Goal: Information Seeking & Learning: Find specific fact

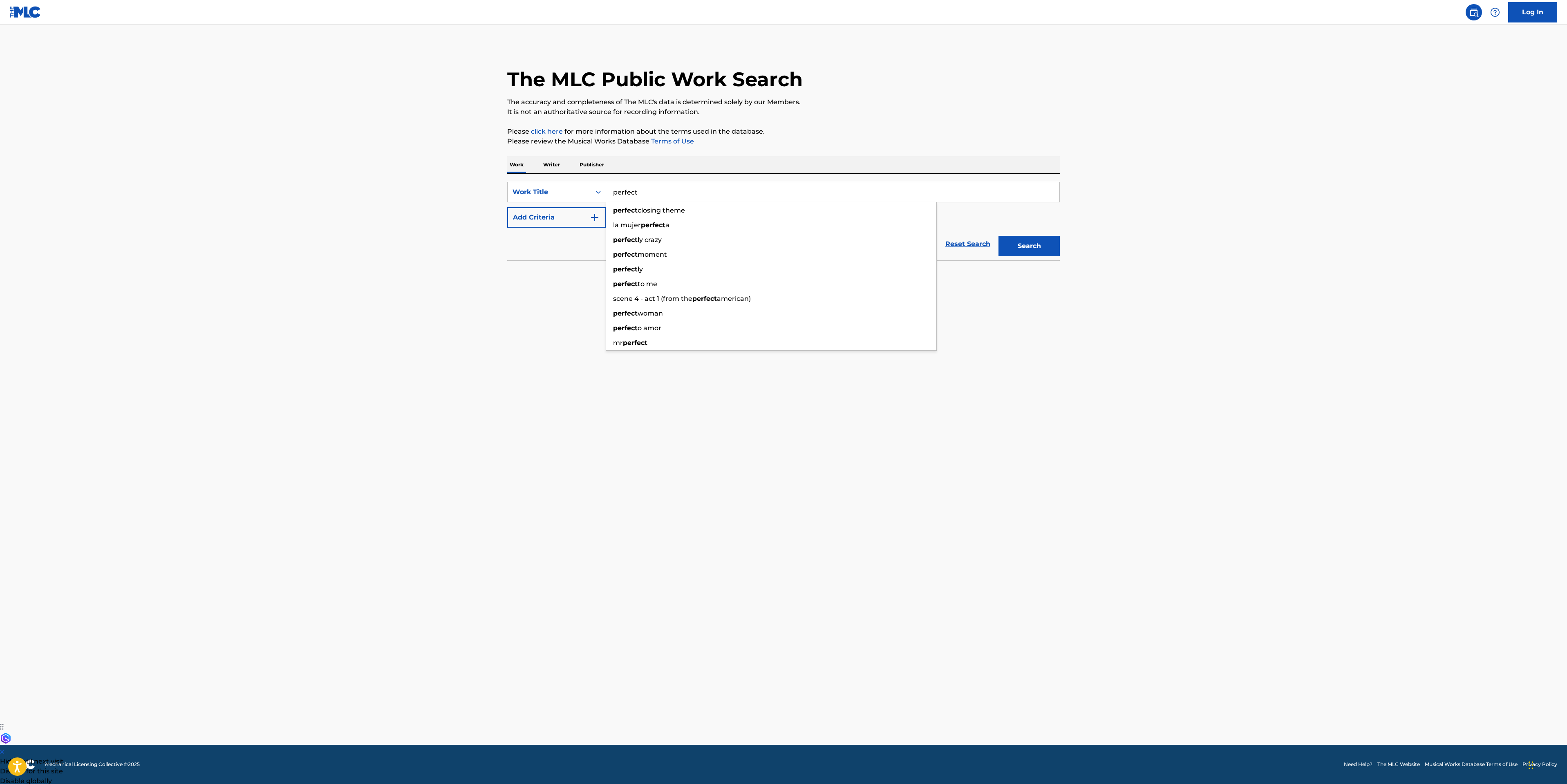
type input "perfect"
click at [530, 218] on button "Add Criteria" at bounding box center [557, 218] width 99 height 21
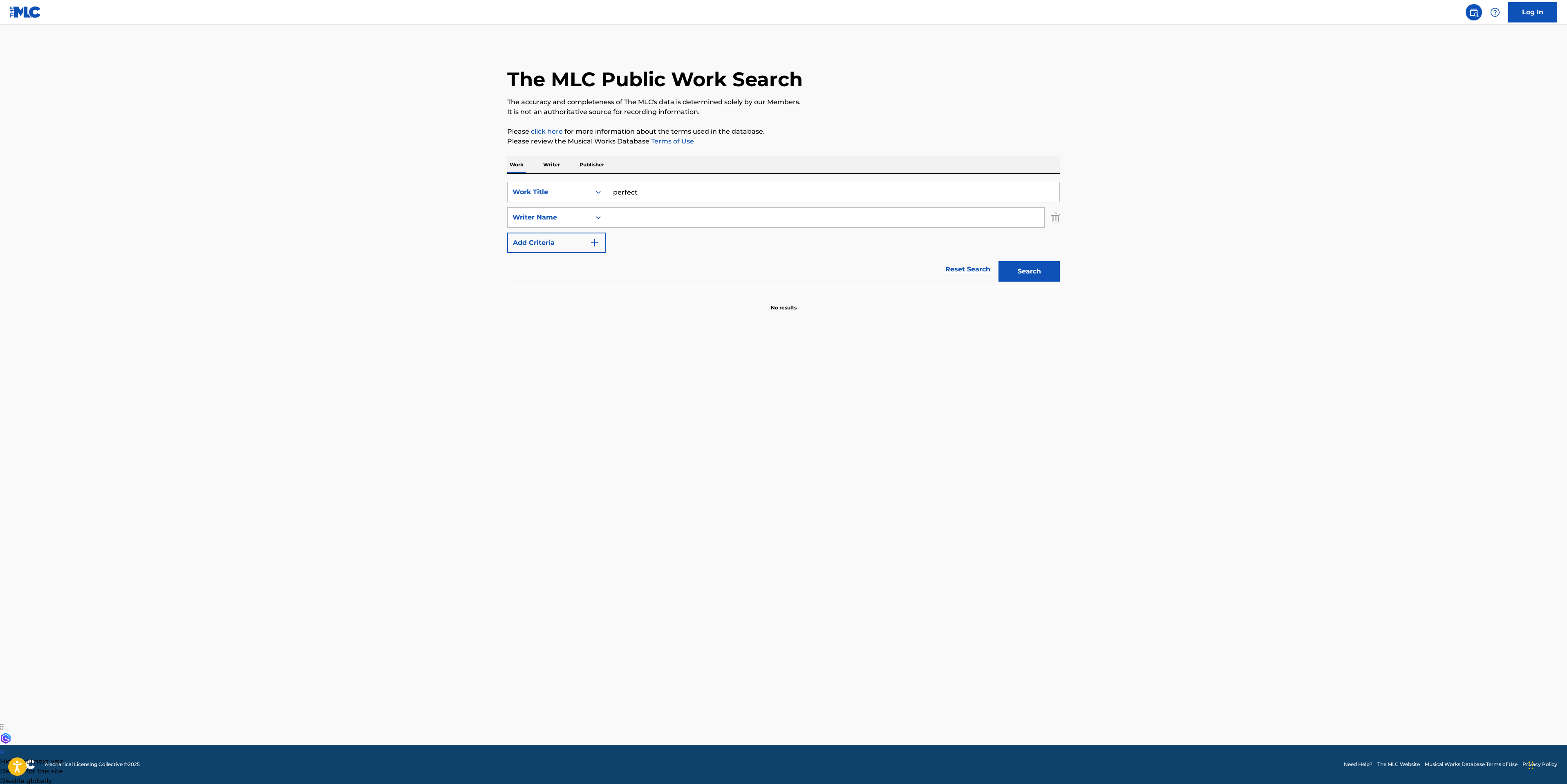
click at [669, 221] on input "Search Form" at bounding box center [825, 217] width 438 height 19
type input "[PERSON_NAME]"
click at [998, 261] on button "Search" at bounding box center [1029, 271] width 61 height 21
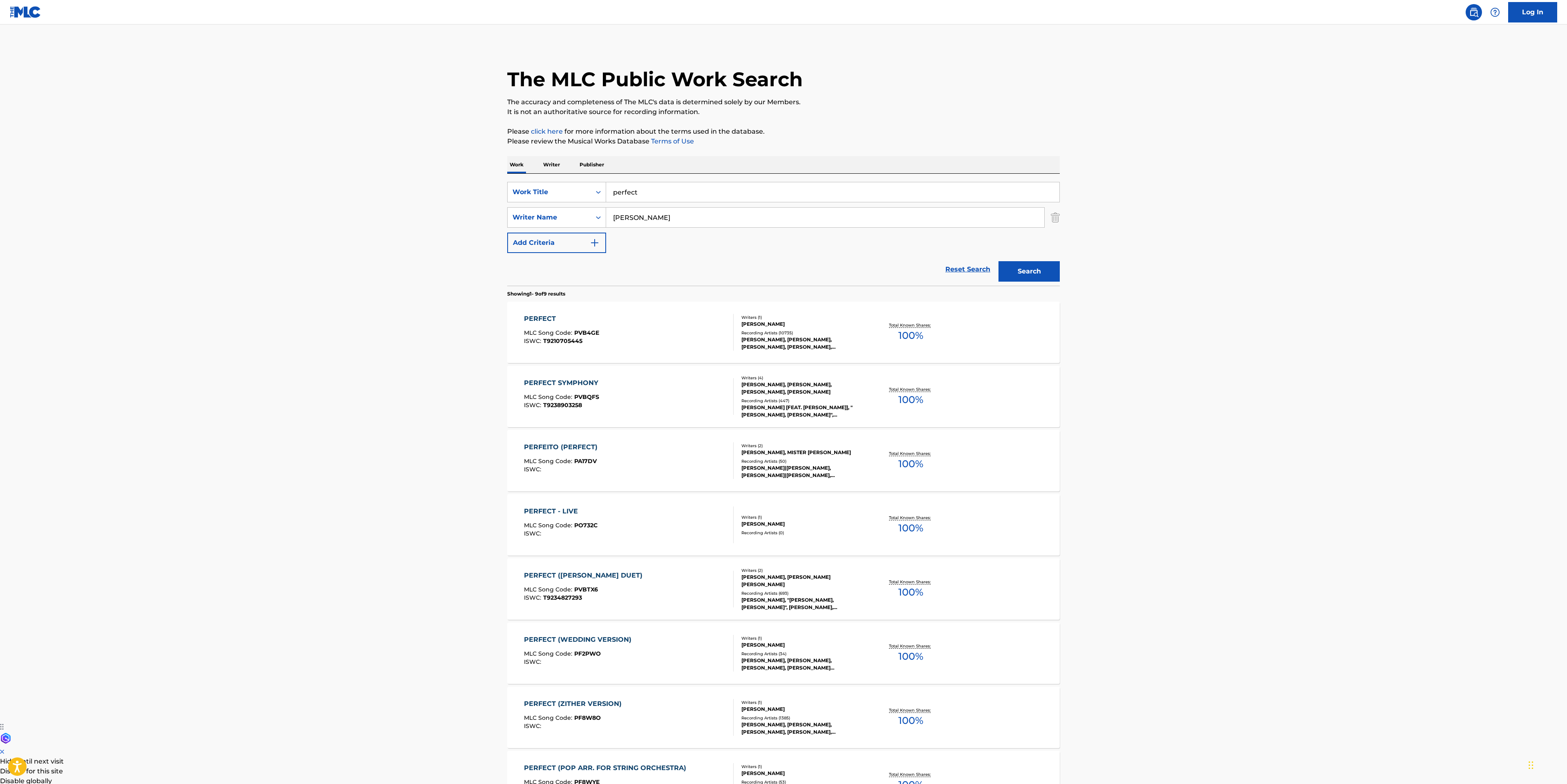
click at [630, 324] on div "PERFECT MLC Song Code : PVB4GE ISWC : T9210705445" at bounding box center [628, 332] width 210 height 36
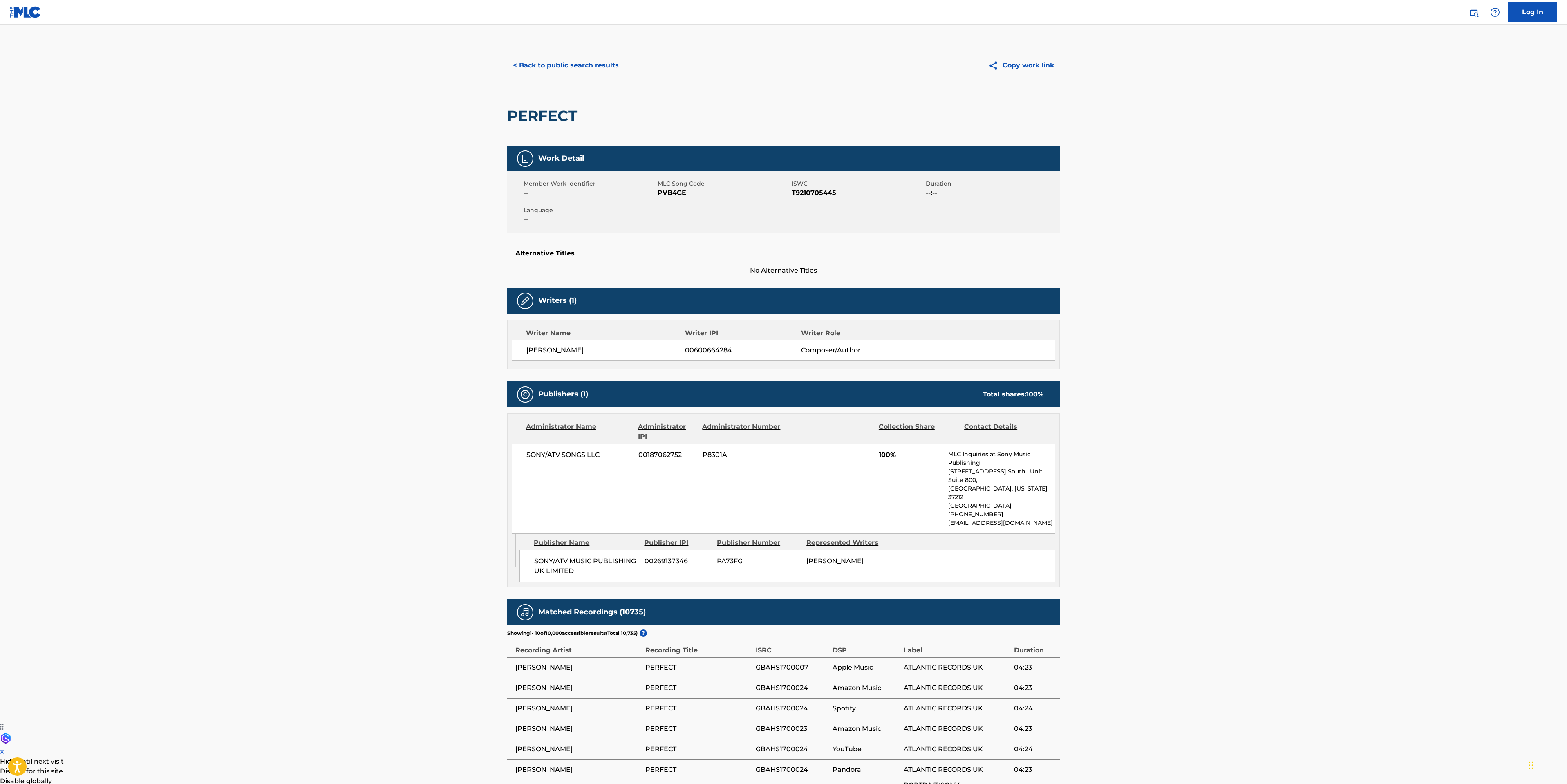
click at [584, 59] on button "< Back to public search results" at bounding box center [566, 66] width 117 height 21
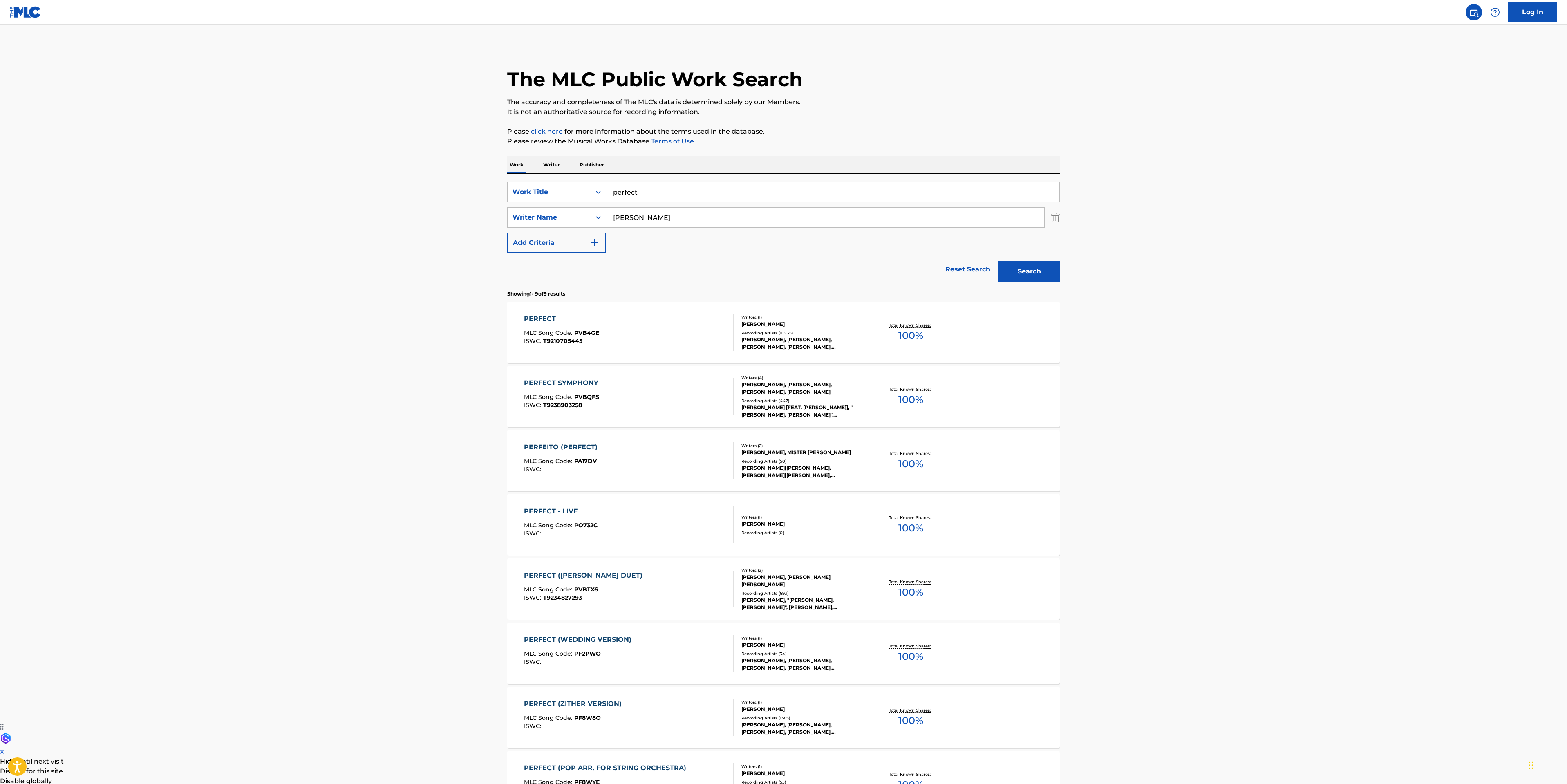
drag, startPoint x: 661, startPoint y: 195, endPoint x: 160, endPoint y: 168, distance: 501.7
click at [449, 179] on main "The MLC Public Work Search The accuracy and completeness of The MLC's data is d…" at bounding box center [784, 471] width 1567 height 894
click at [998, 261] on button "Search" at bounding box center [1029, 271] width 61 height 21
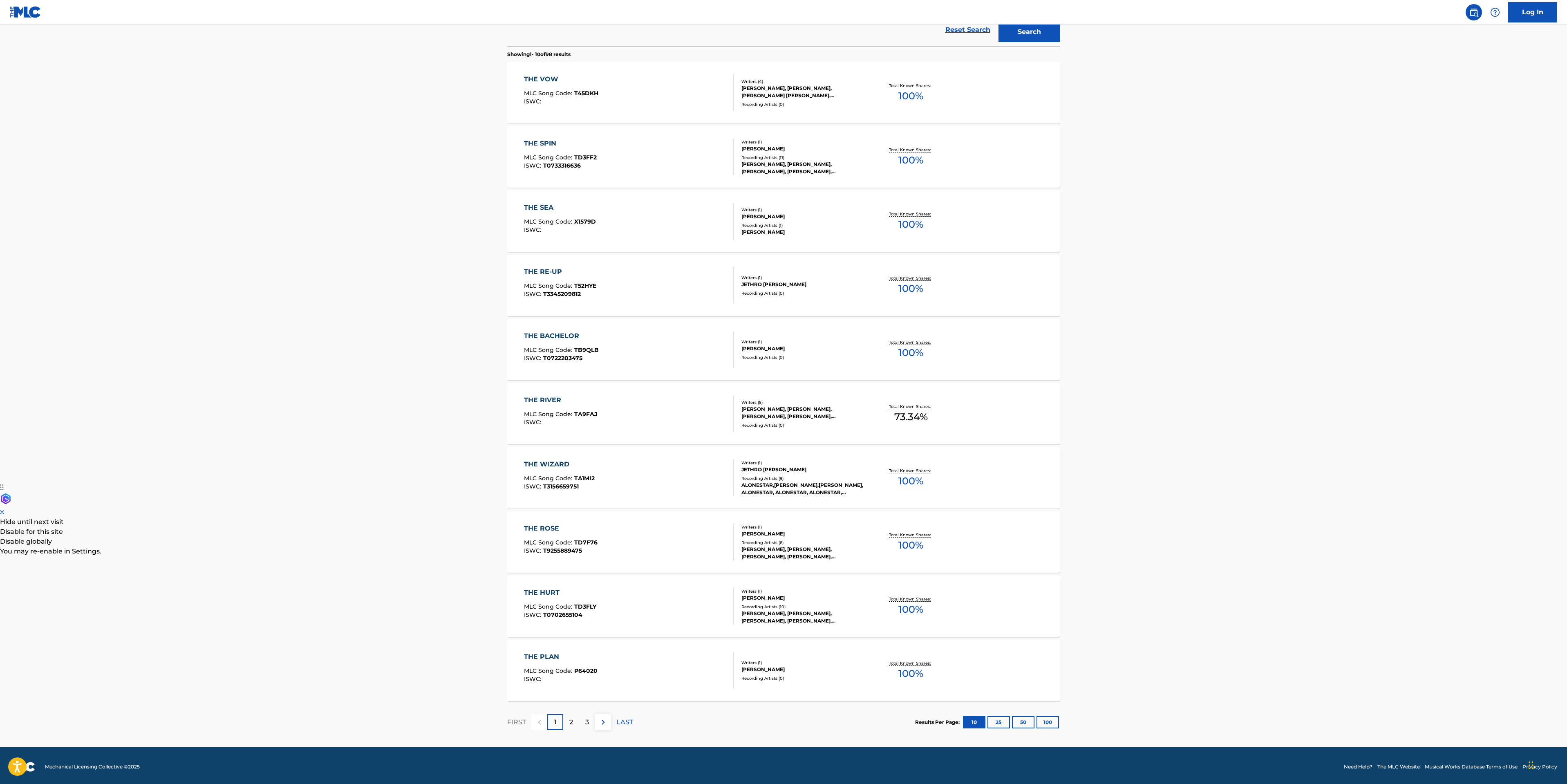
scroll to position [242, 0]
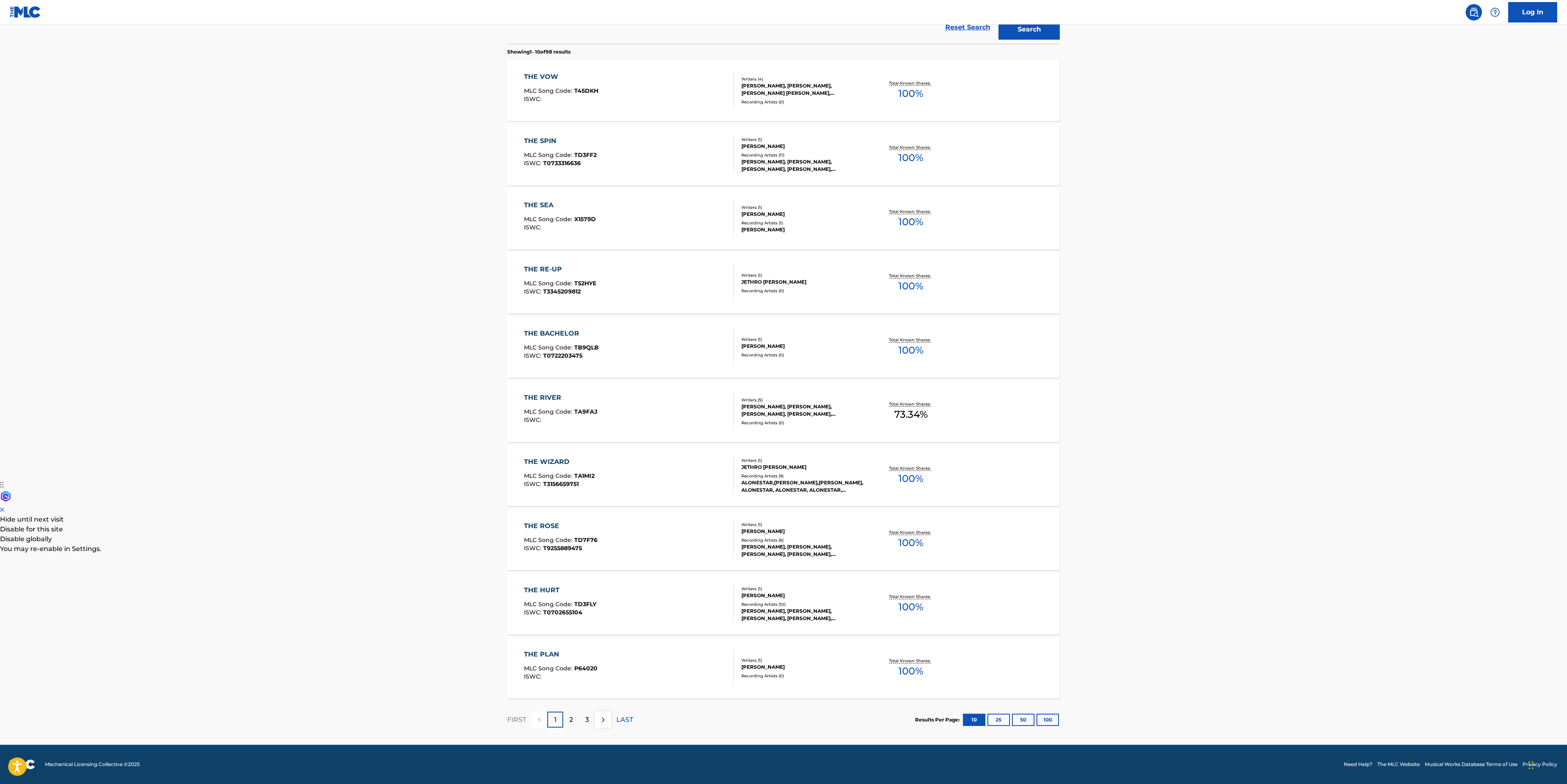
click at [568, 715] on div "2" at bounding box center [571, 720] width 16 height 16
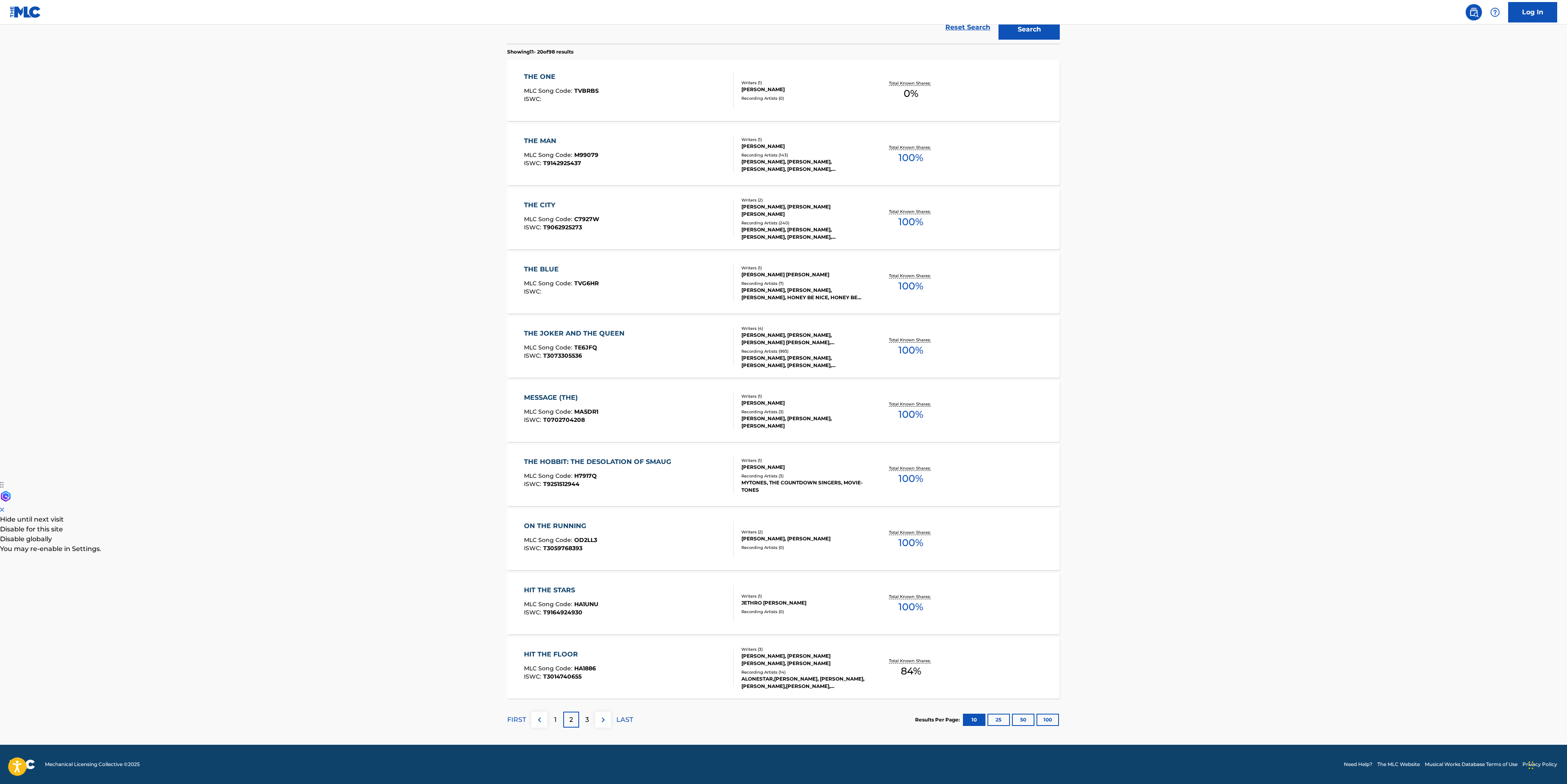
click at [582, 725] on div "3" at bounding box center [587, 720] width 16 height 16
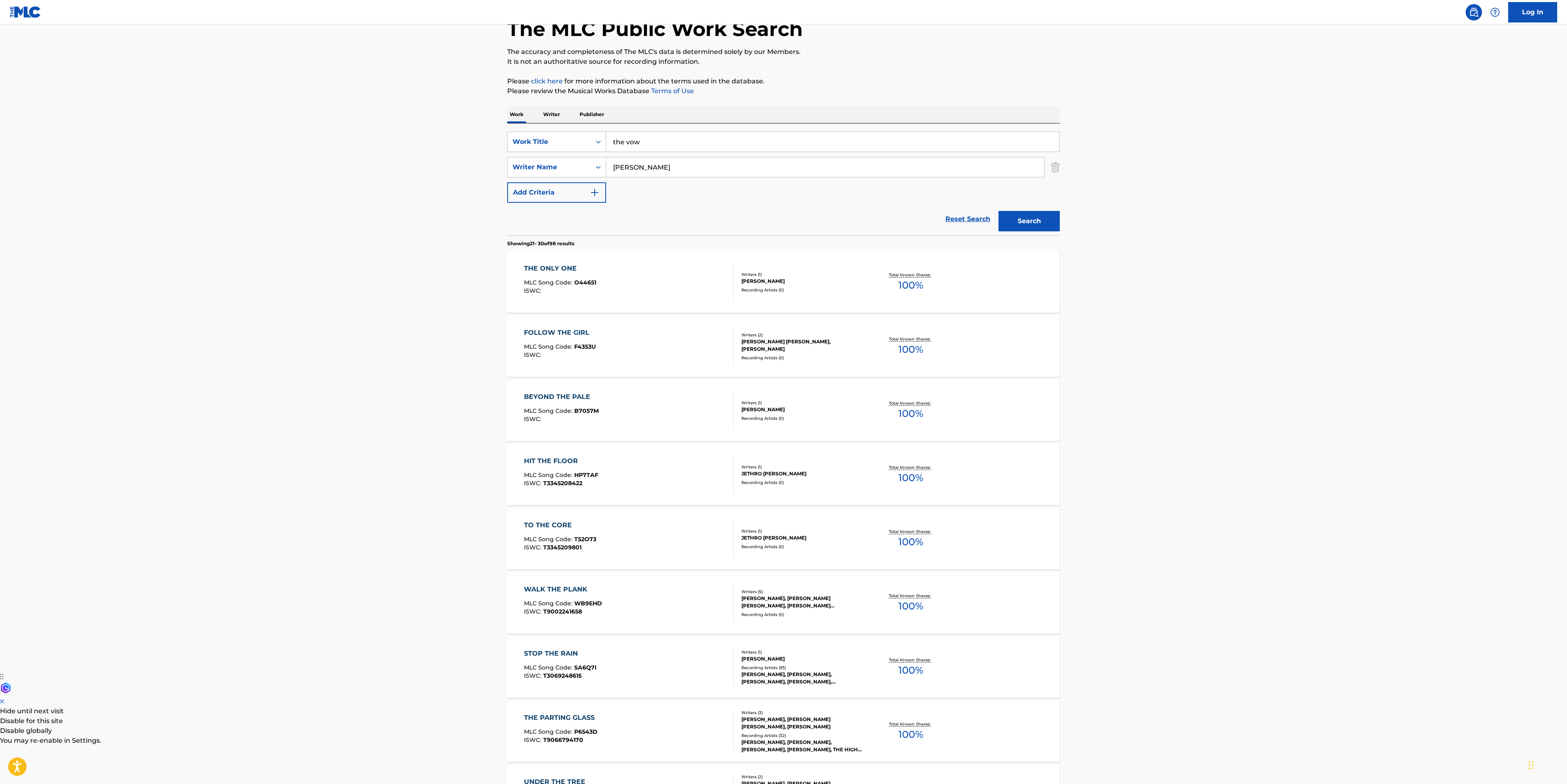
scroll to position [0, 0]
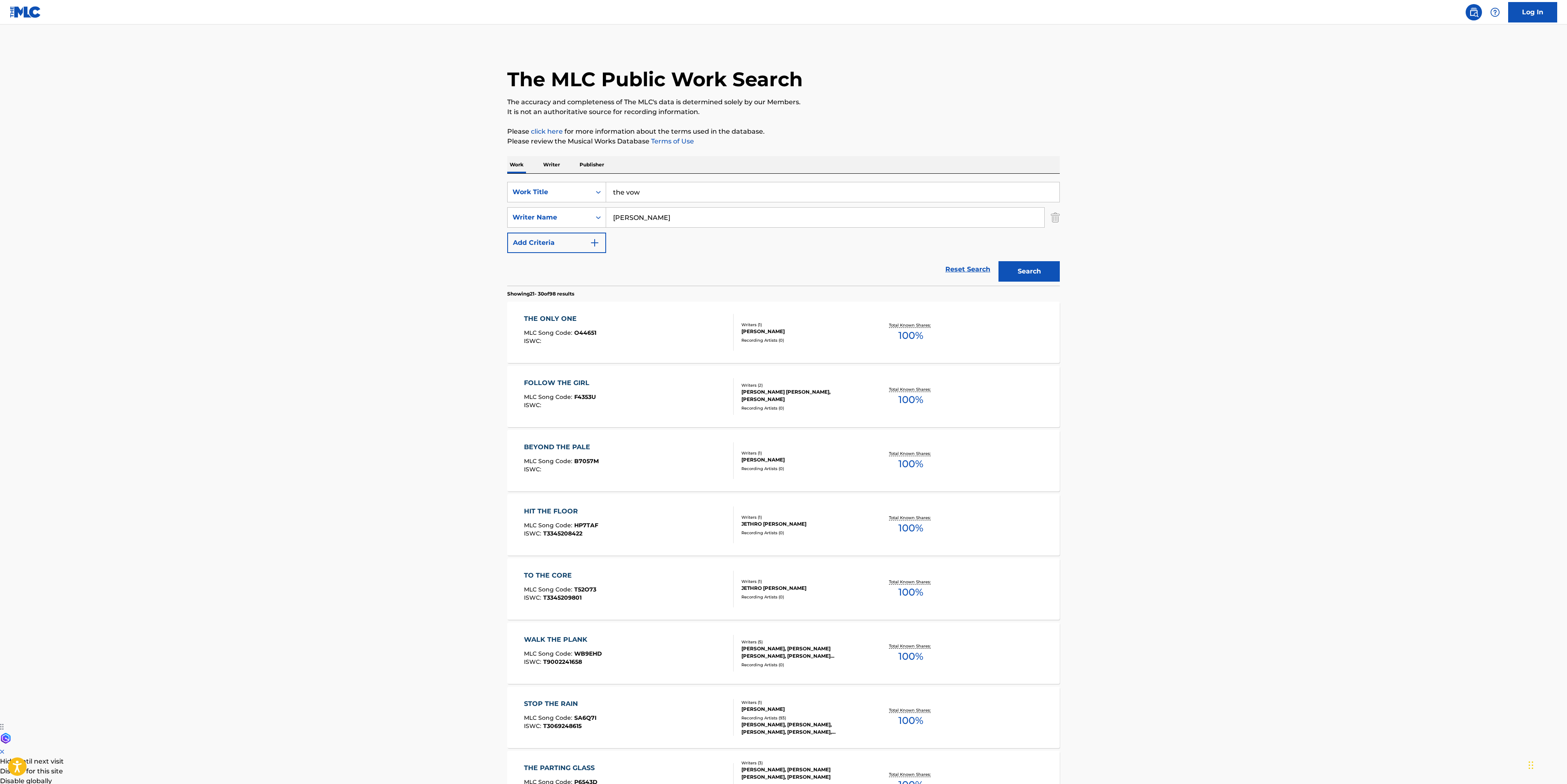
drag, startPoint x: 681, startPoint y: 196, endPoint x: 329, endPoint y: 134, distance: 357.4
click at [391, 158] on main "The MLC Public Work Search The accuracy and completeness of The MLC's data is d…" at bounding box center [784, 505] width 1567 height 962
click at [998, 261] on button "Search" at bounding box center [1029, 271] width 61 height 21
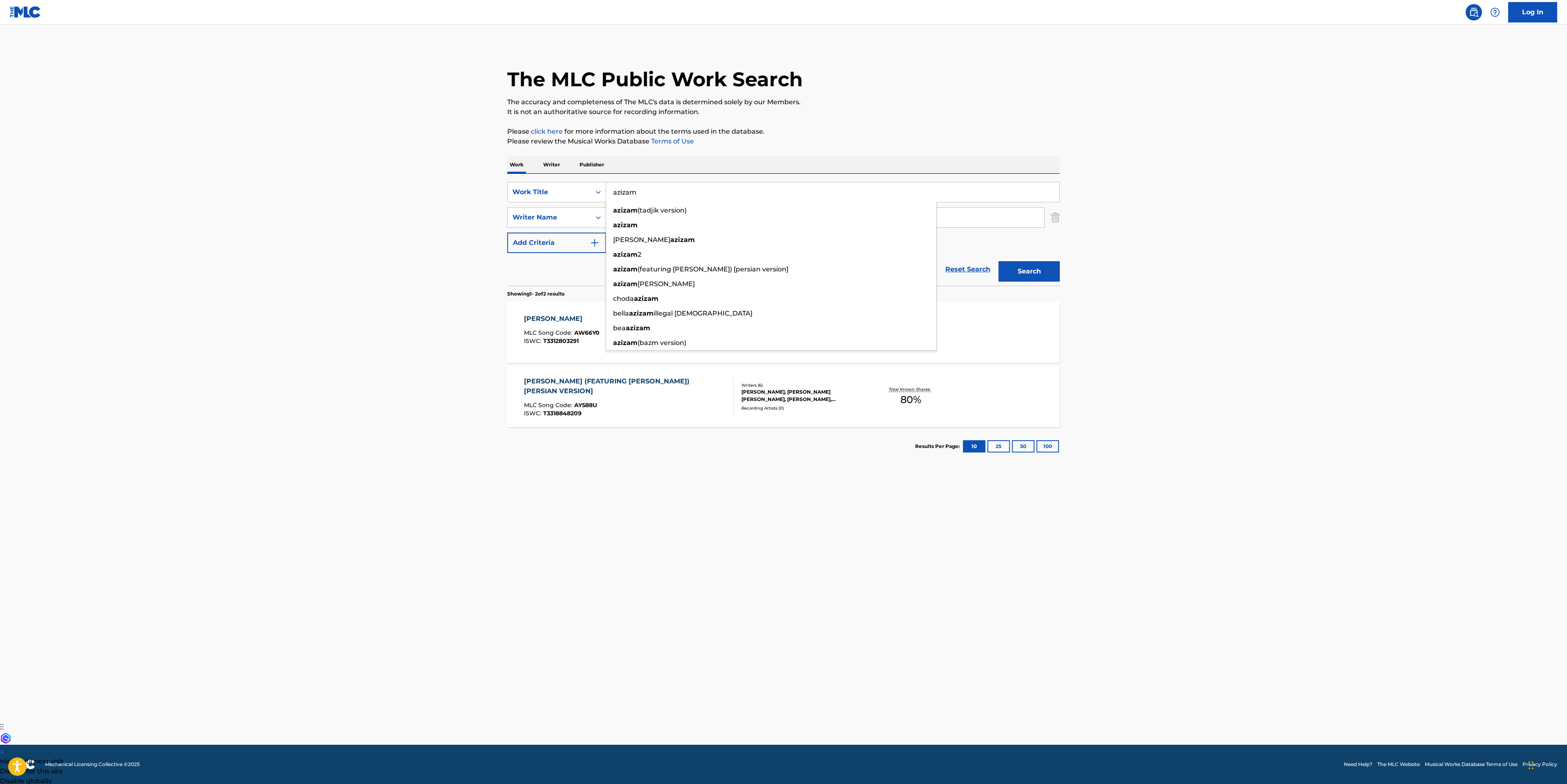
click at [356, 396] on main "The MLC Public Work Search The accuracy and completeness of The MLC's data is d…" at bounding box center [784, 384] width 1567 height 720
drag, startPoint x: 641, startPoint y: 190, endPoint x: 344, endPoint y: 78, distance: 317.4
click at [470, 116] on main "The MLC Public Work Search The accuracy and completeness of The MLC's data is d…" at bounding box center [784, 384] width 1567 height 720
type input "perfect"
click at [998, 261] on button "Search" at bounding box center [1029, 271] width 61 height 21
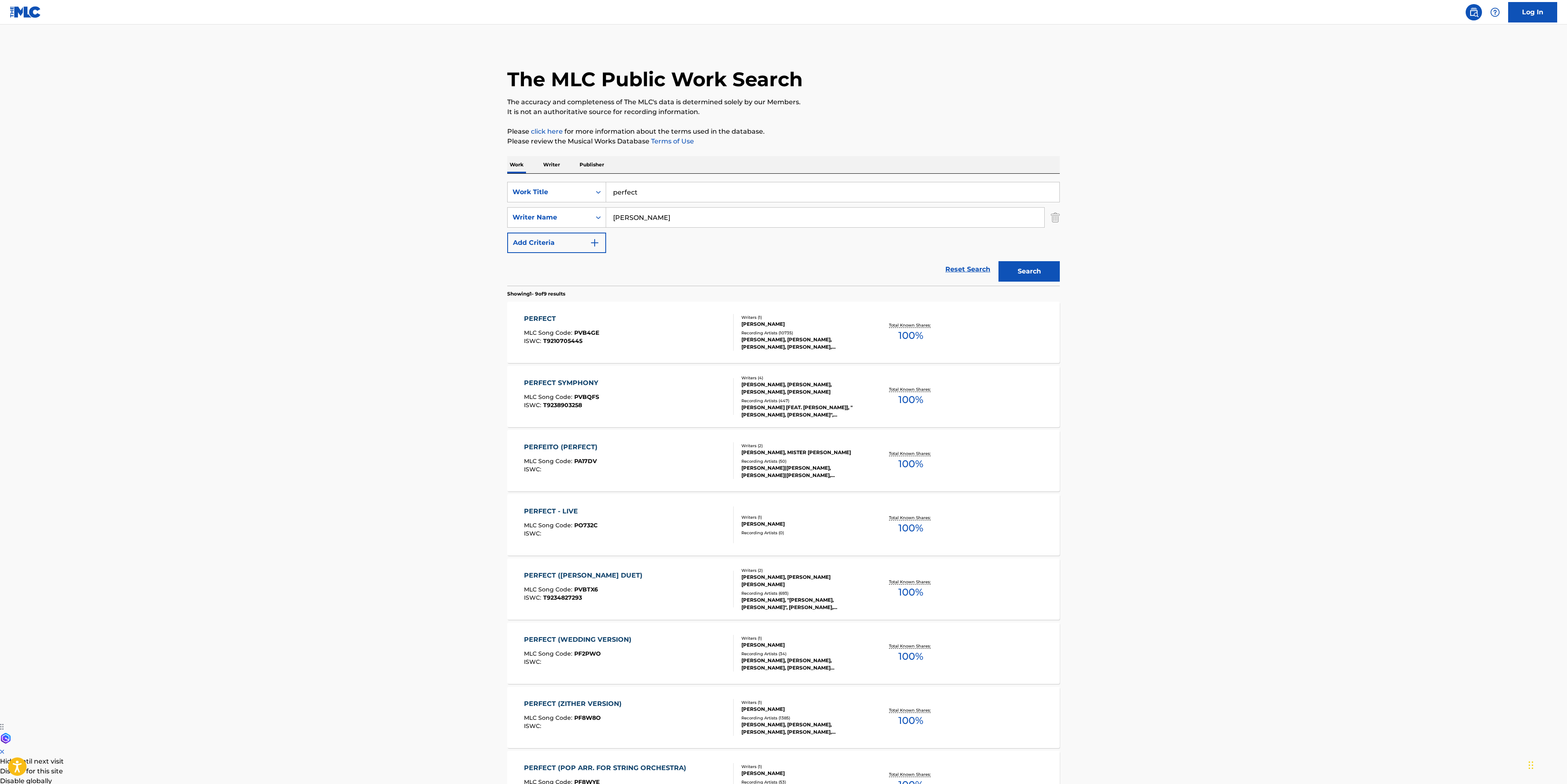
click at [656, 326] on div "PERFECT MLC Song Code : PVB4GE ISWC : T9210705445" at bounding box center [628, 332] width 210 height 36
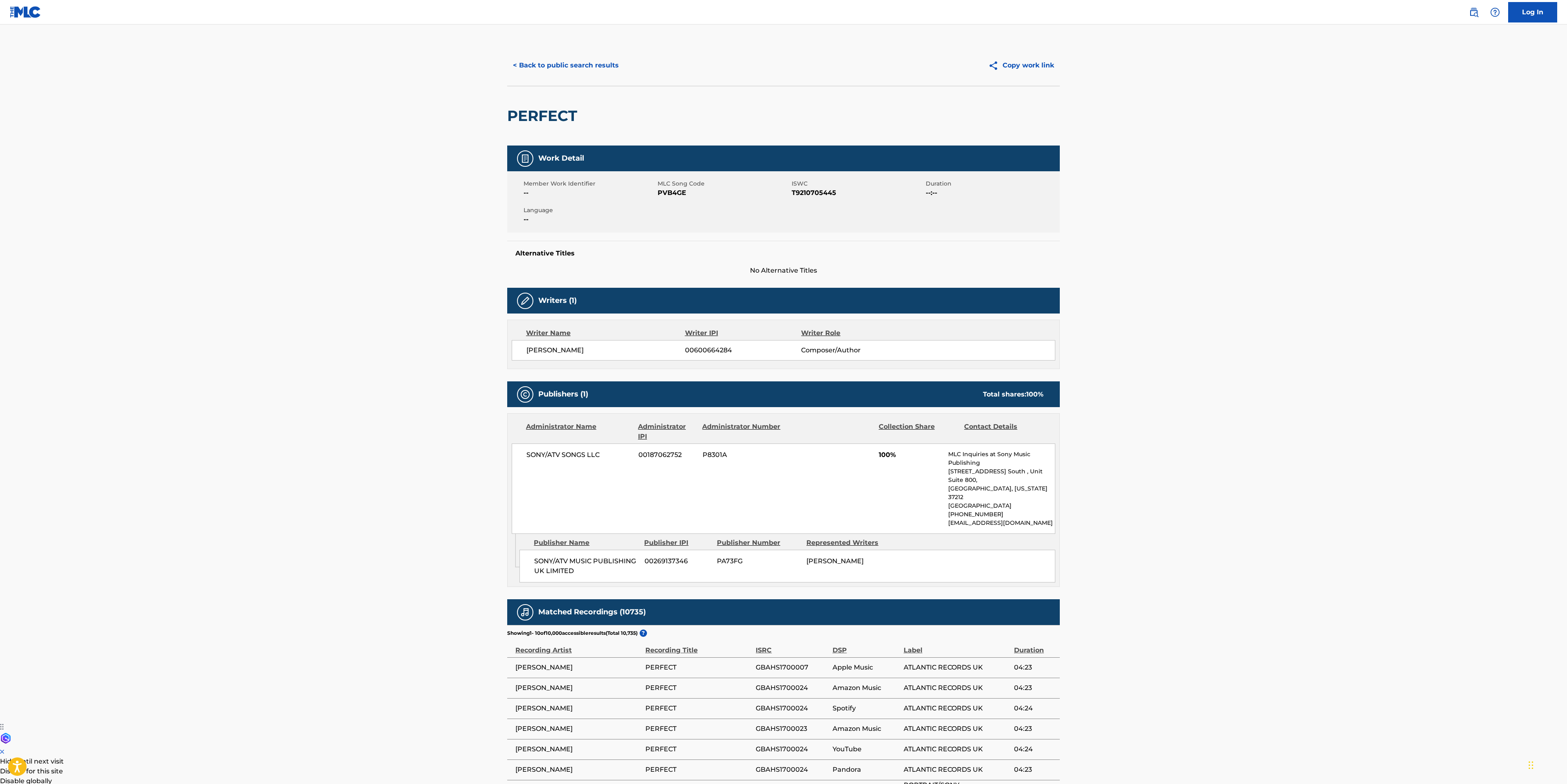
click at [605, 53] on div "< Back to public search results Copy work link" at bounding box center [784, 65] width 552 height 41
click at [602, 55] on button "< Back to public search results" at bounding box center [566, 66] width 117 height 21
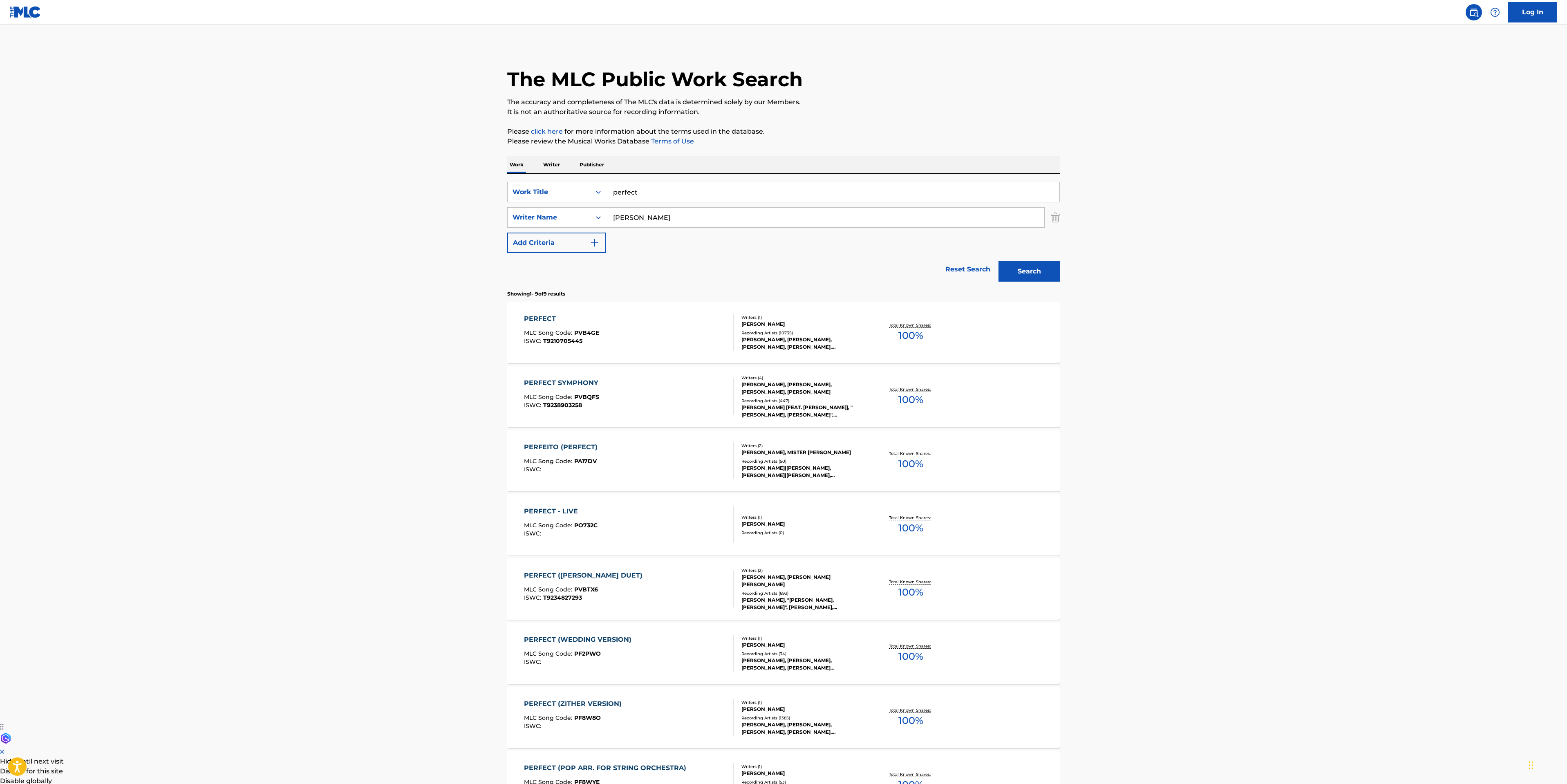
drag, startPoint x: 702, startPoint y: 199, endPoint x: 112, endPoint y: 203, distance: 590.0
click at [131, 213] on main "The MLC Public Work Search The accuracy and completeness of The MLC's data is d…" at bounding box center [784, 471] width 1567 height 894
type input "camera"
click at [998, 261] on button "Search" at bounding box center [1029, 271] width 61 height 21
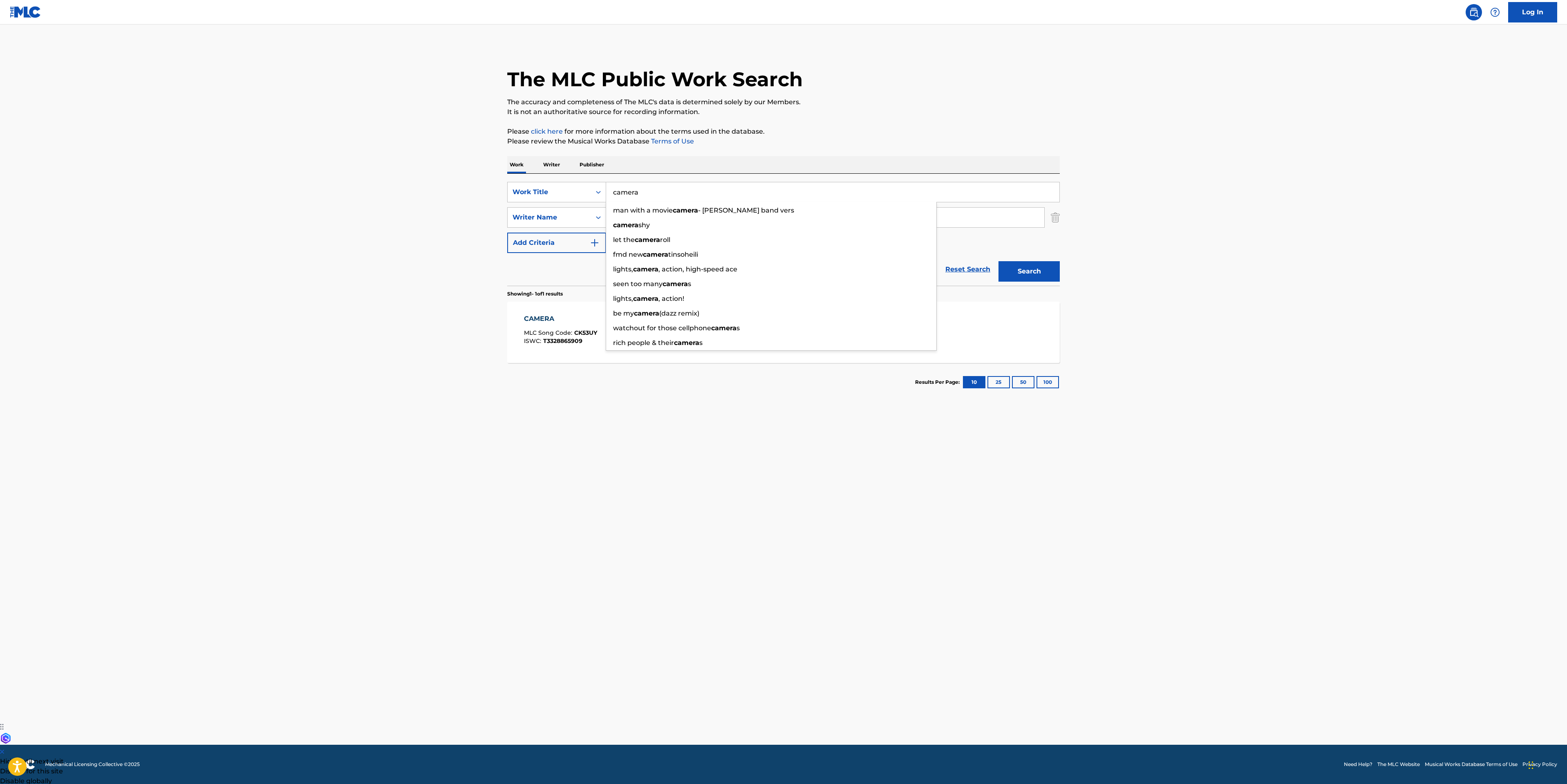
click at [583, 319] on div "CAMERA" at bounding box center [560, 319] width 73 height 10
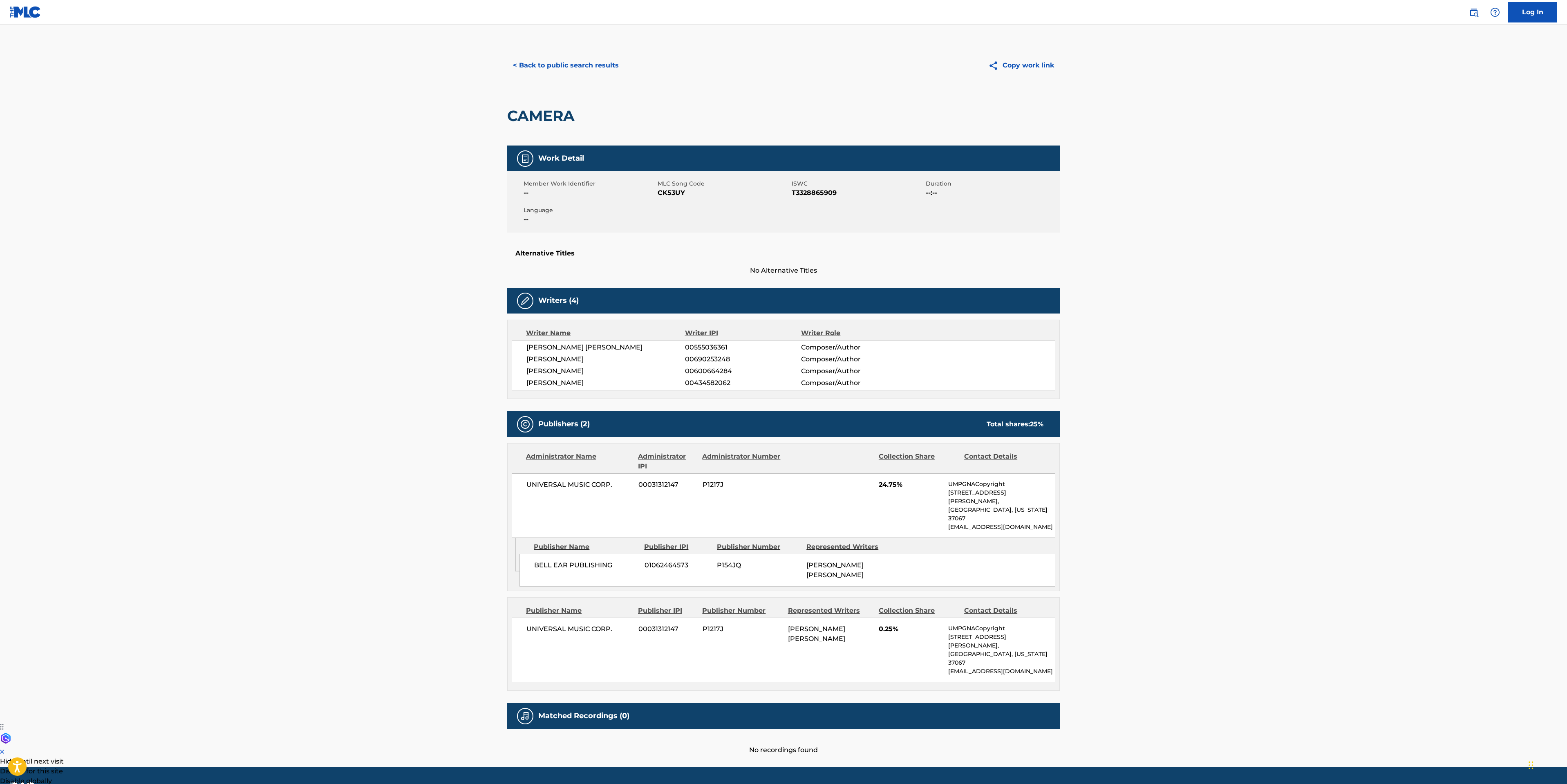
click at [524, 65] on button "< Back to public search results" at bounding box center [566, 66] width 117 height 21
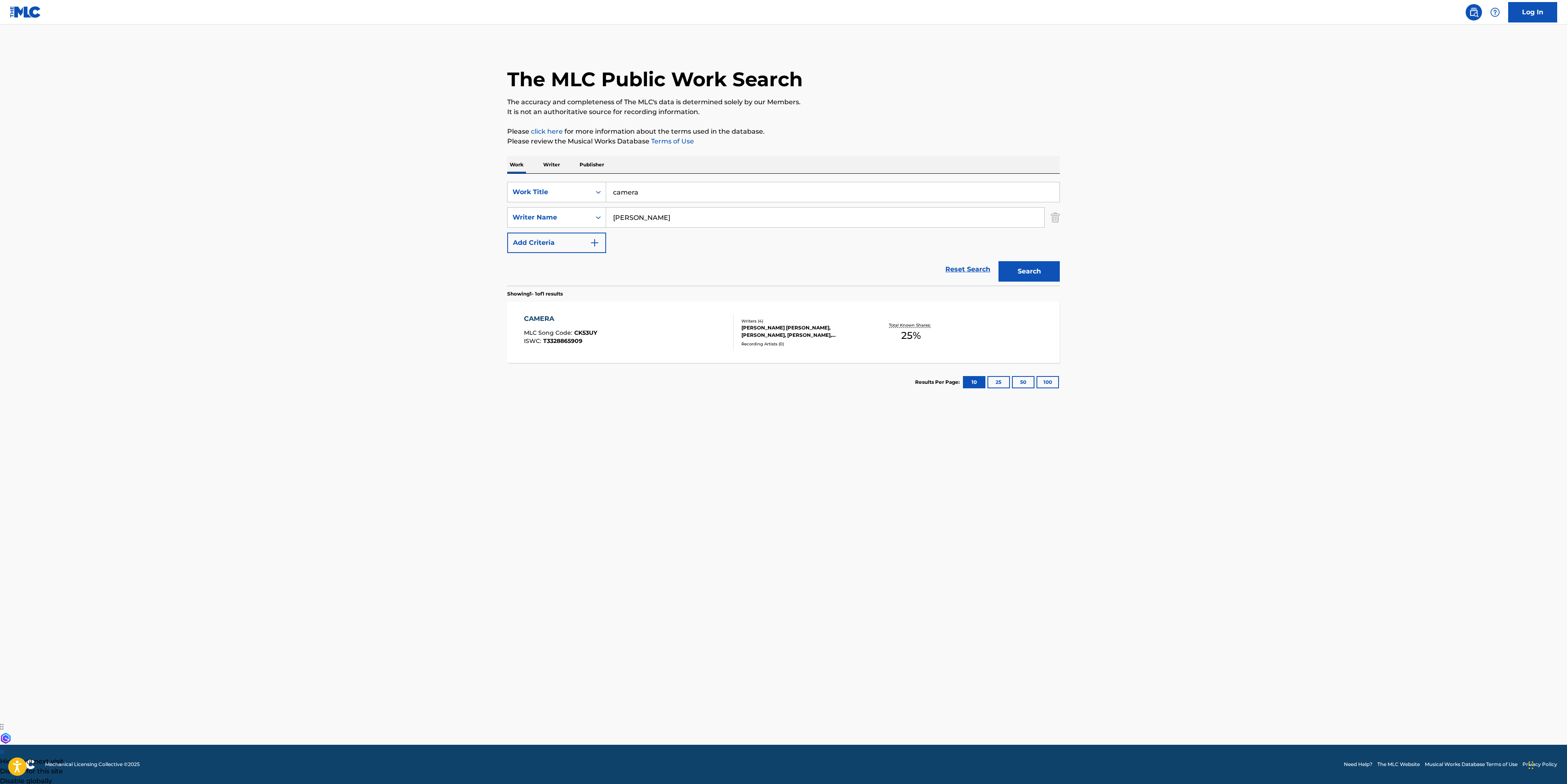
drag, startPoint x: 707, startPoint y: 201, endPoint x: 279, endPoint y: 165, distance: 429.5
click at [290, 171] on main "The MLC Public Work Search The accuracy and completeness of The MLC's data is d…" at bounding box center [784, 384] width 1567 height 720
type input "sapphire"
click at [998, 261] on button "Search" at bounding box center [1029, 271] width 61 height 21
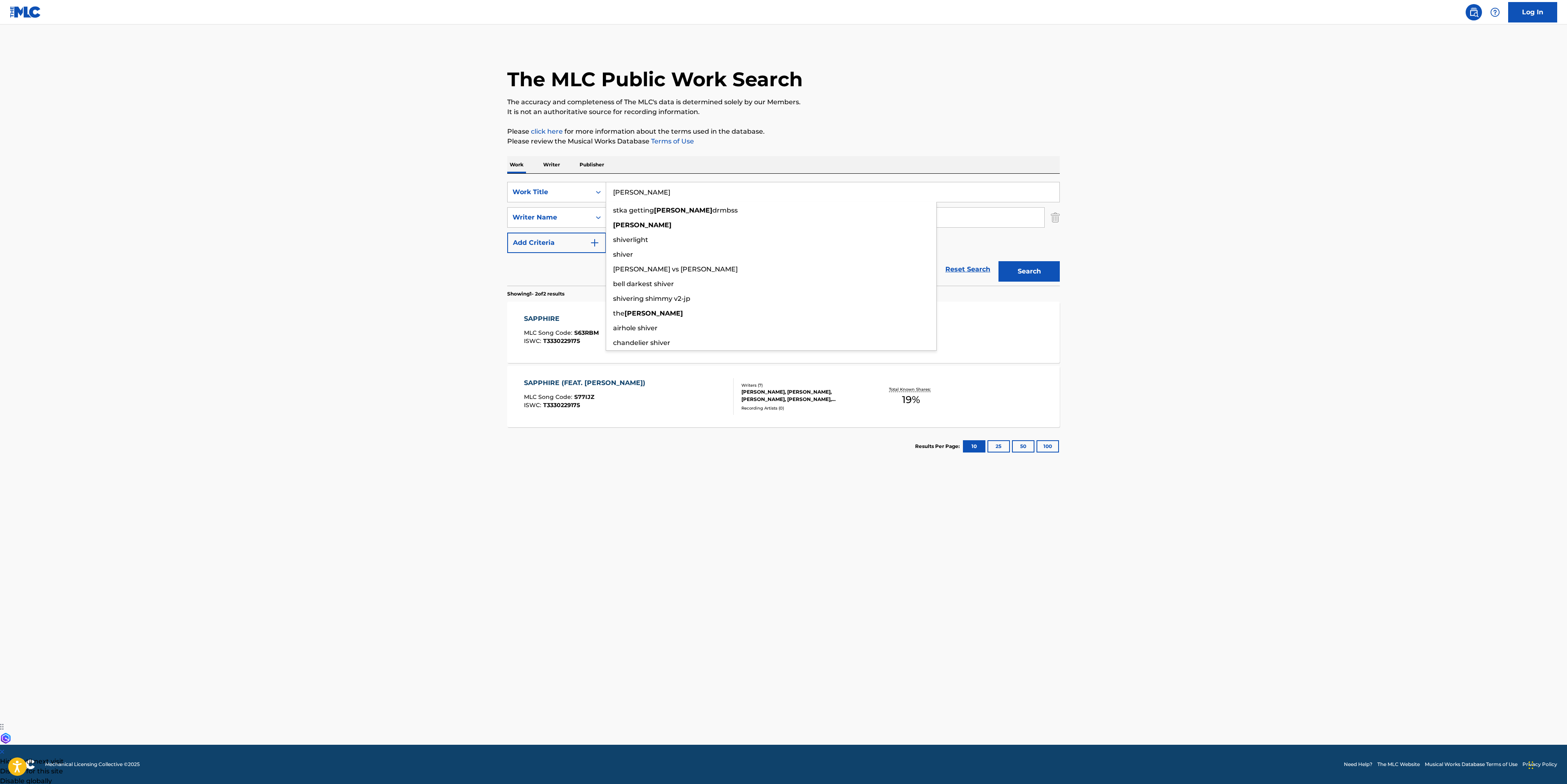
type input "[PERSON_NAME]"
click at [998, 261] on button "Search" at bounding box center [1029, 271] width 61 height 21
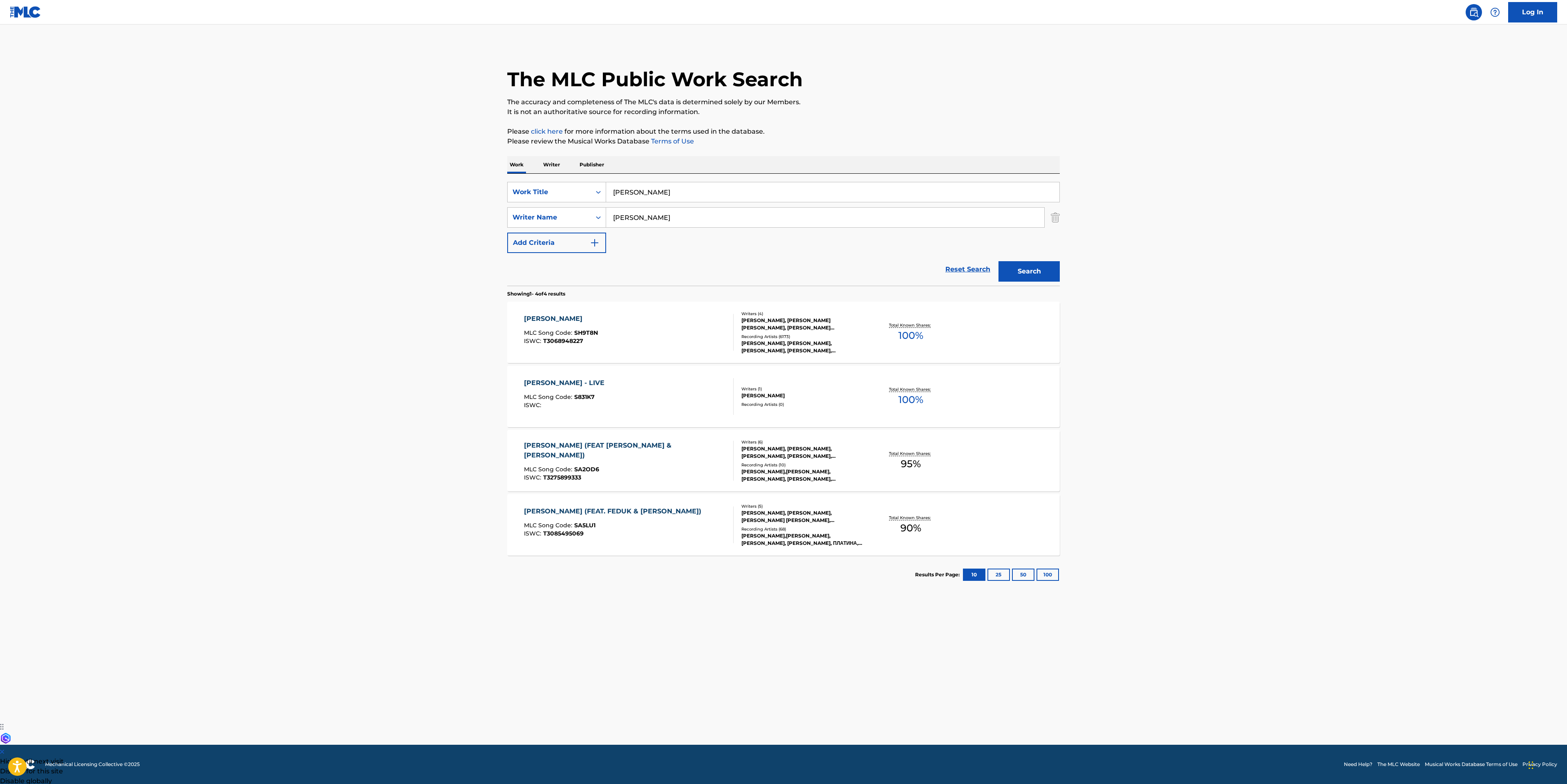
click at [643, 317] on div "[PERSON_NAME] MLC Song Code : SH9T8N ISWC : T3068948227" at bounding box center [628, 332] width 210 height 36
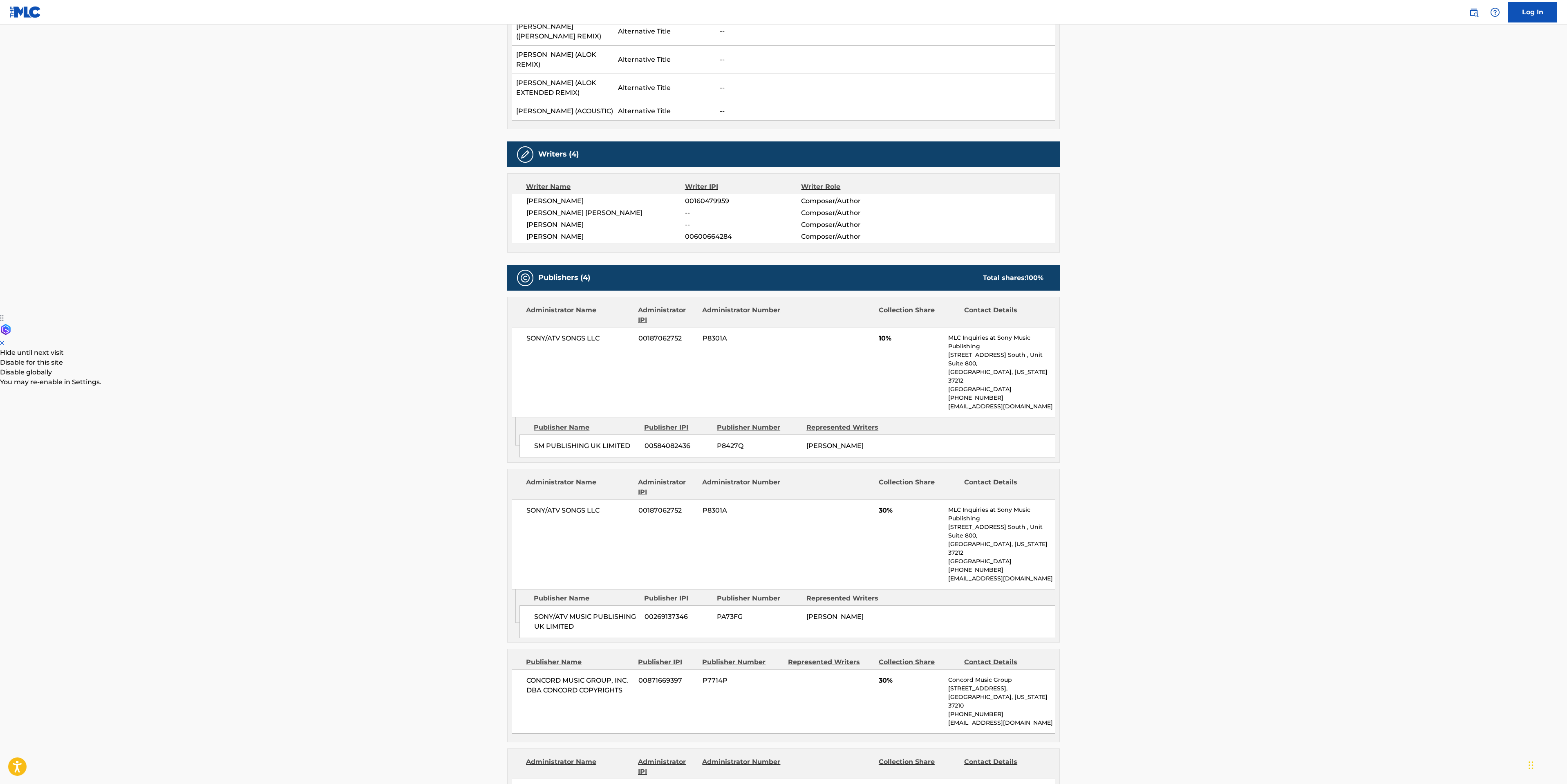
scroll to position [490, 0]
